Goal: Use online tool/utility

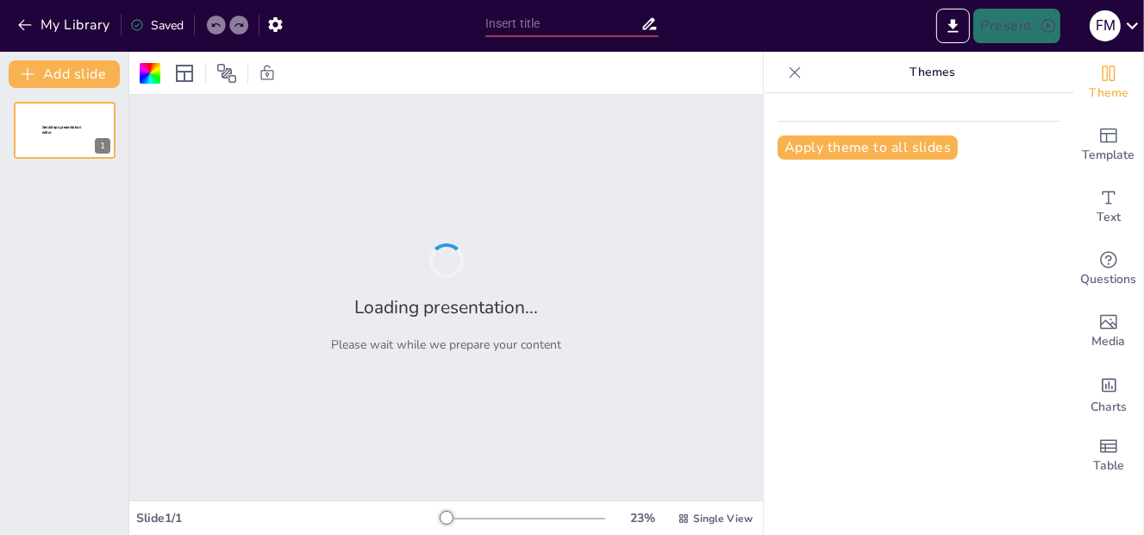
type input "Diferenciación entre Imprudencia Consciente e Inconsciente: Un Análisis Jurídico"
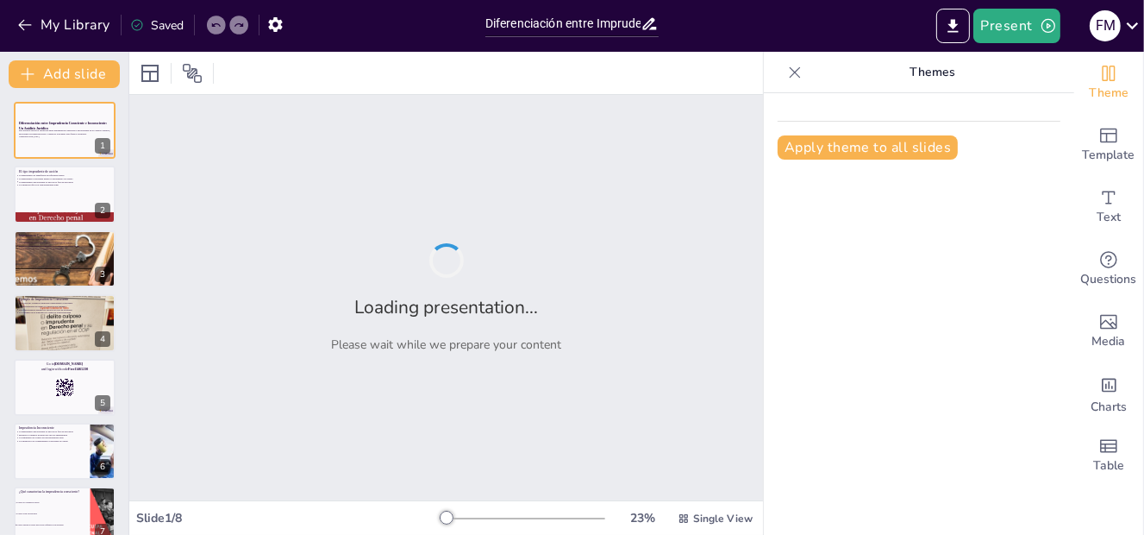
checkbox input "true"
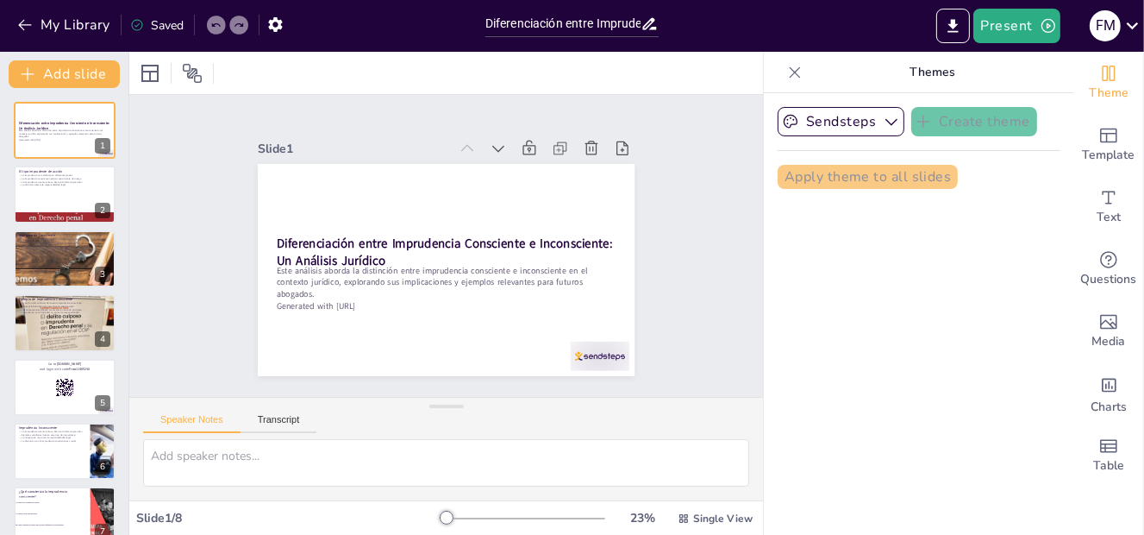
checkbox input "true"
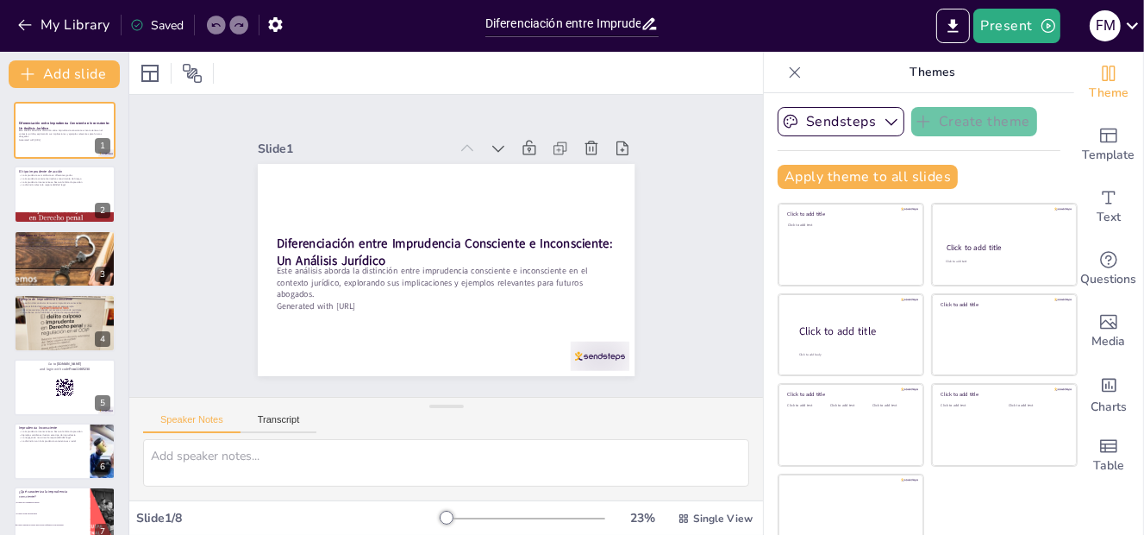
checkbox input "true"
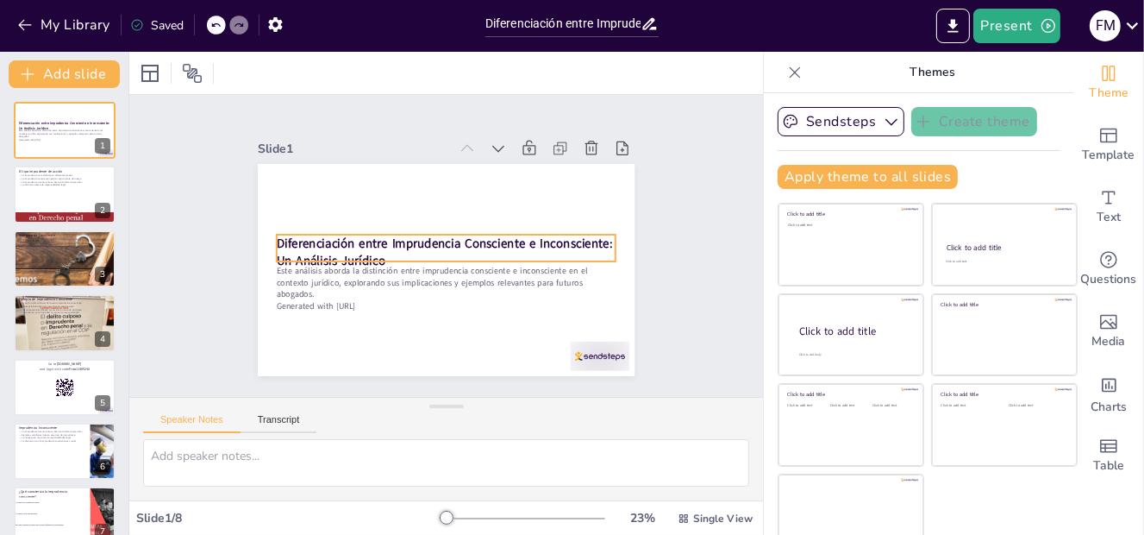
checkbox input "true"
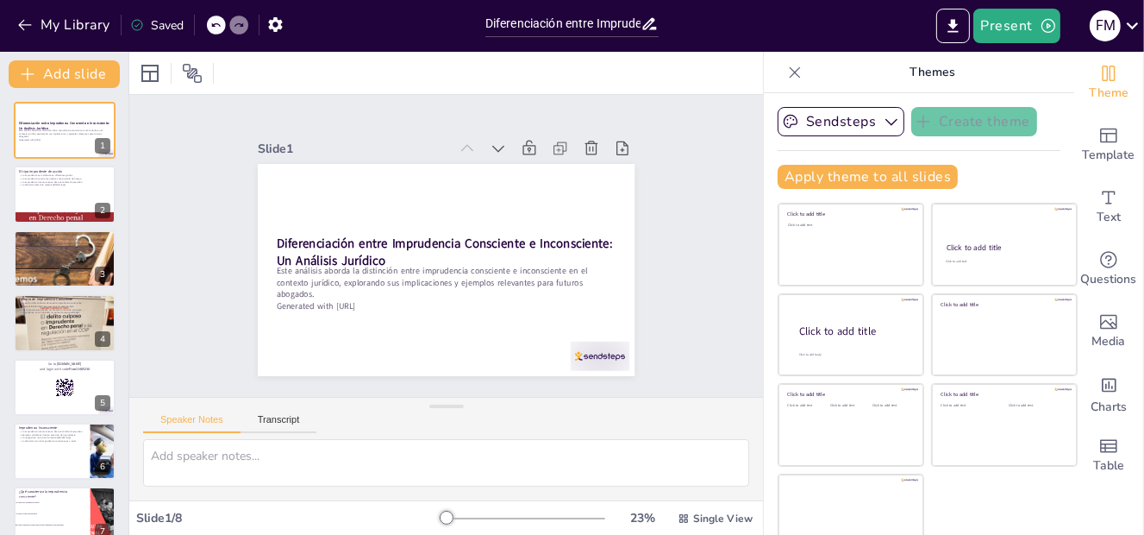
checkbox input "true"
click at [718, 284] on div "Slide 1 Diferenciación entre Imprudencia Consciente e Inconsciente: Un Análisis…" at bounding box center [447, 246] width 662 height 367
checkbox input "true"
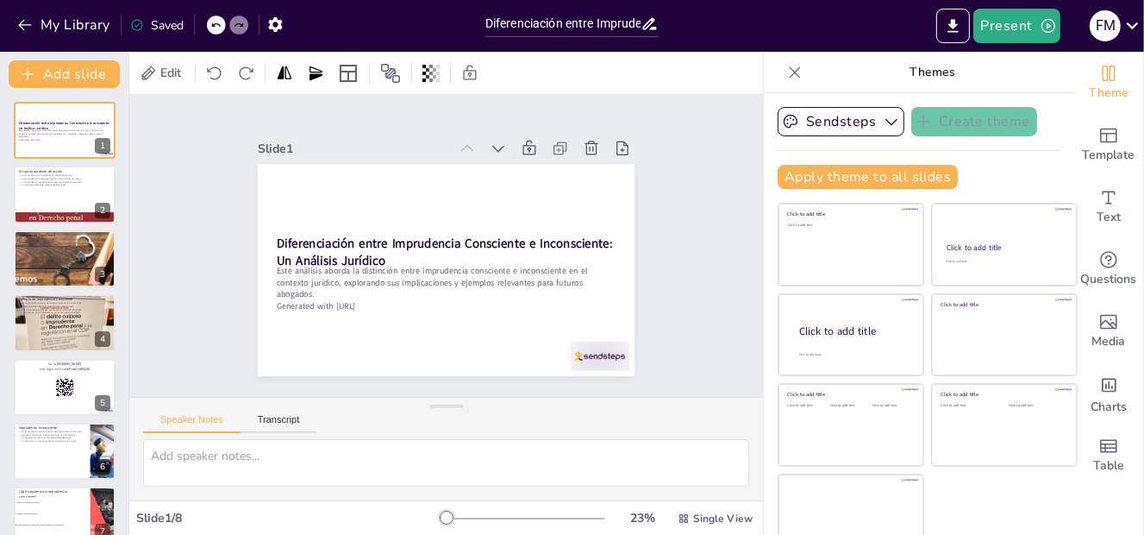
checkbox input "true"
